Goal: Information Seeking & Learning: Learn about a topic

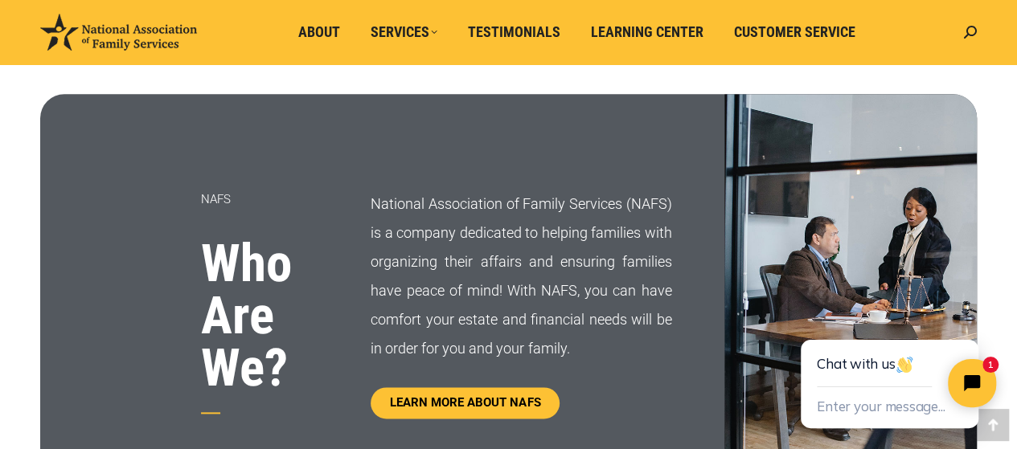
scroll to position [769, 0]
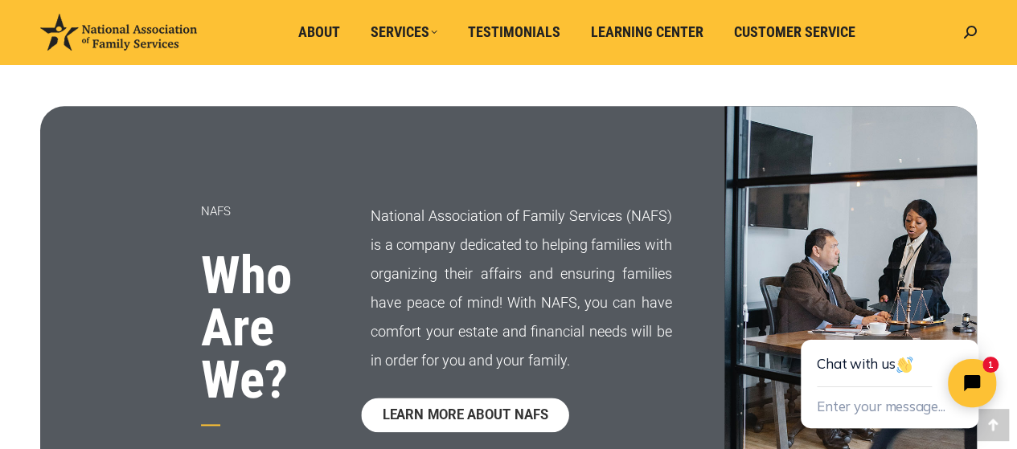
click at [487, 412] on span "LEARN MORE ABOUT NAFS" at bounding box center [466, 415] width 166 height 14
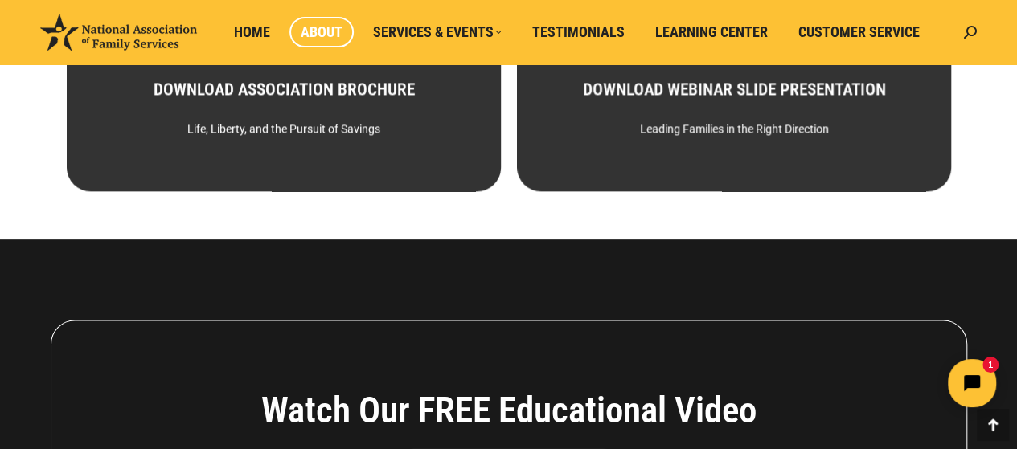
scroll to position [1010, 0]
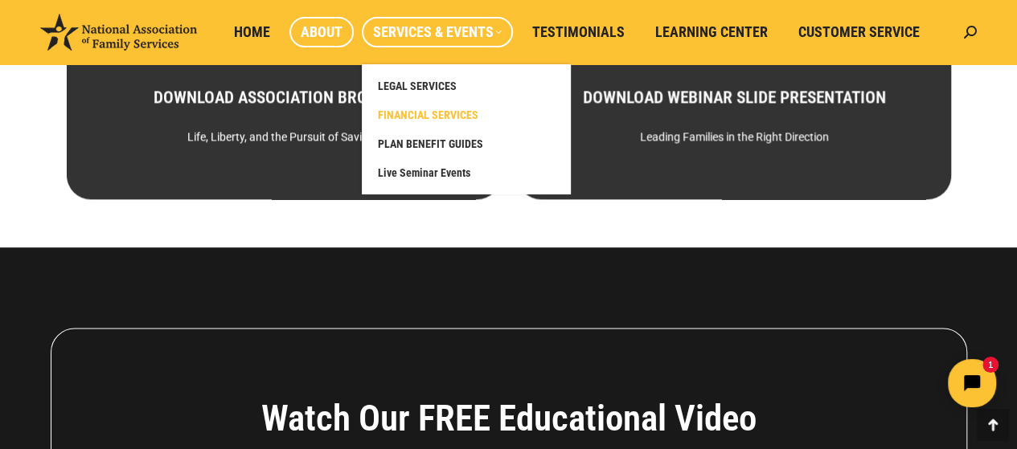
click at [417, 113] on span "FINANCIAL SERVICES" at bounding box center [428, 115] width 101 height 14
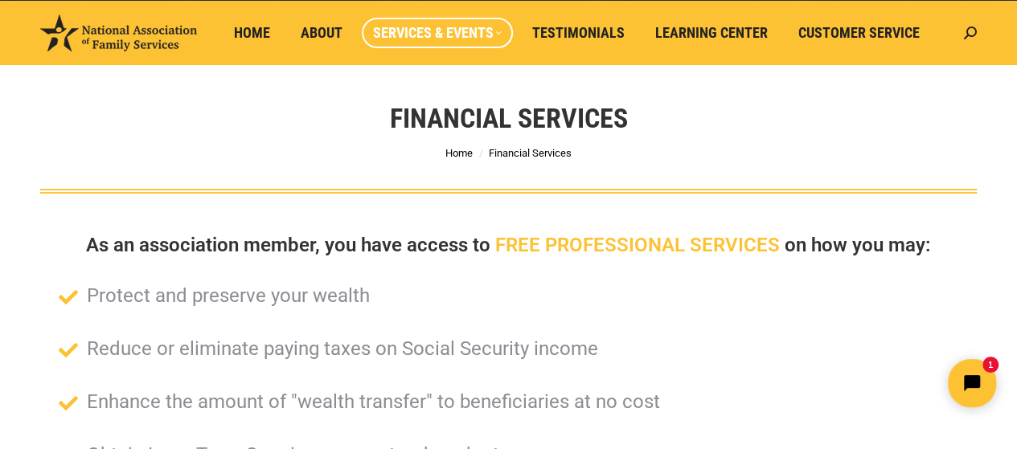
scroll to position [27, 0]
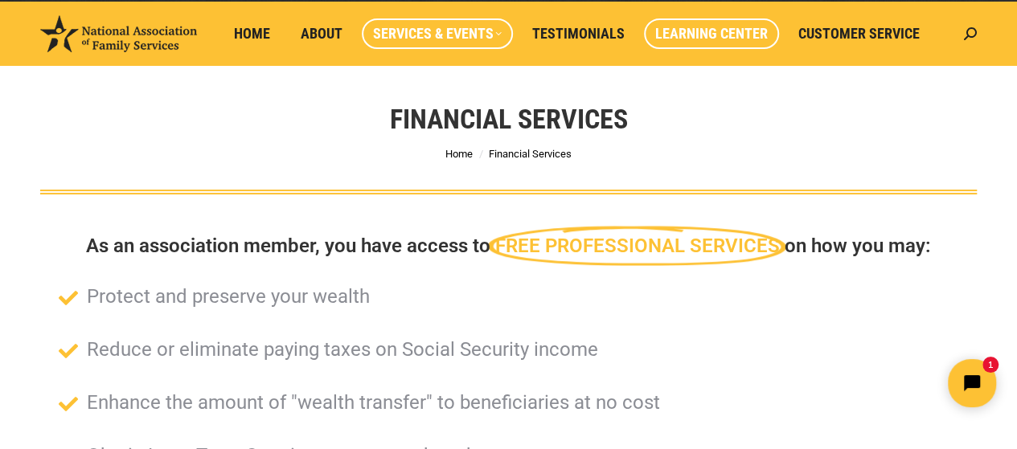
click at [717, 25] on span "Learning Center" at bounding box center [711, 34] width 113 height 18
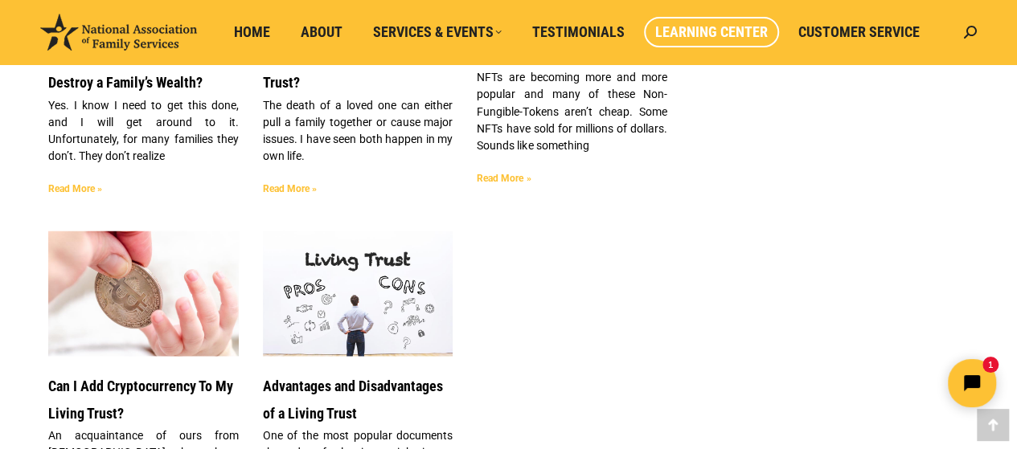
scroll to position [1604, 0]
